Goal: Register for event/course

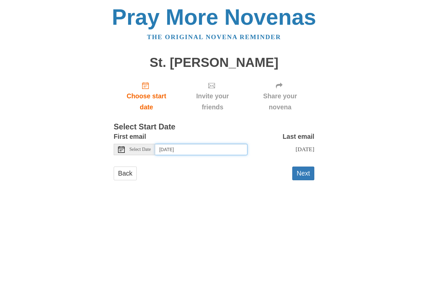
click at [175, 149] on input "Tuesday, October 7th" at bounding box center [201, 149] width 92 height 11
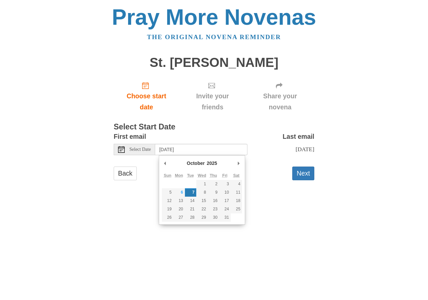
click at [263, 171] on form "First email Select Date Tuesday, October 7th Last email Thursday, October 16th …" at bounding box center [214, 159] width 201 height 56
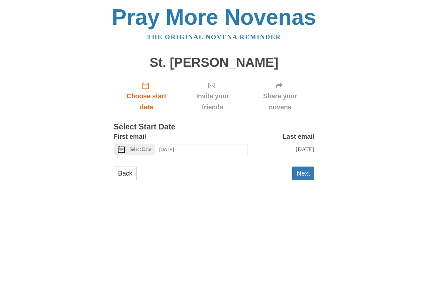
click at [135, 150] on span "Select Date" at bounding box center [140, 149] width 21 height 5
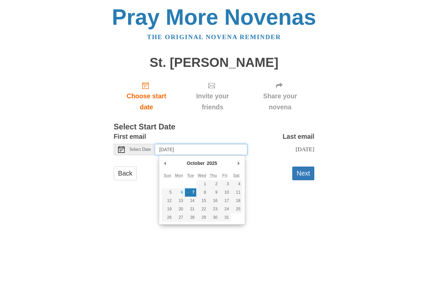
drag, startPoint x: 170, startPoint y: 146, endPoint x: 180, endPoint y: 149, distance: 11.0
click at [170, 146] on input "Tuesday, October 7th" at bounding box center [201, 149] width 92 height 11
click at [172, 146] on input "Tuesday, October 7th" at bounding box center [201, 149] width 92 height 11
type input "Monday, October 6th"
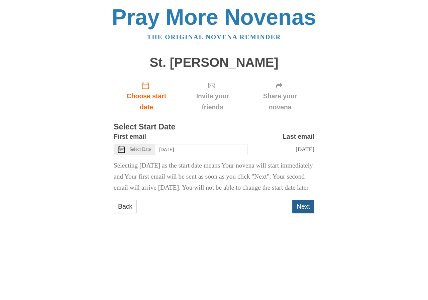
click at [301, 214] on button "Next" at bounding box center [304, 207] width 22 height 14
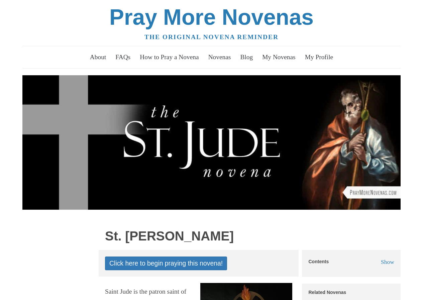
scroll to position [167, 0]
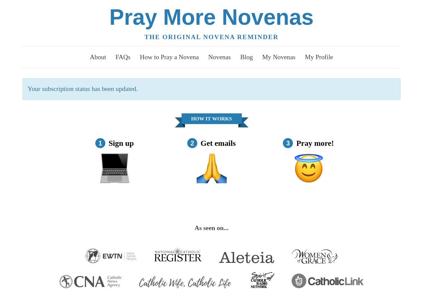
scroll to position [367, 0]
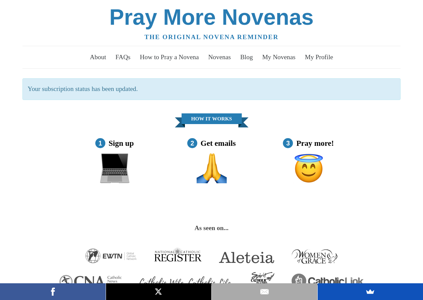
drag, startPoint x: 52, startPoint y: 17, endPoint x: 110, endPoint y: 80, distance: 85.3
click at [53, 18] on div "Pray More Novenas" at bounding box center [211, 17] width 379 height 22
click at [170, 290] on link at bounding box center [159, 292] width 106 height 17
